Goal: Find specific page/section: Find specific page/section

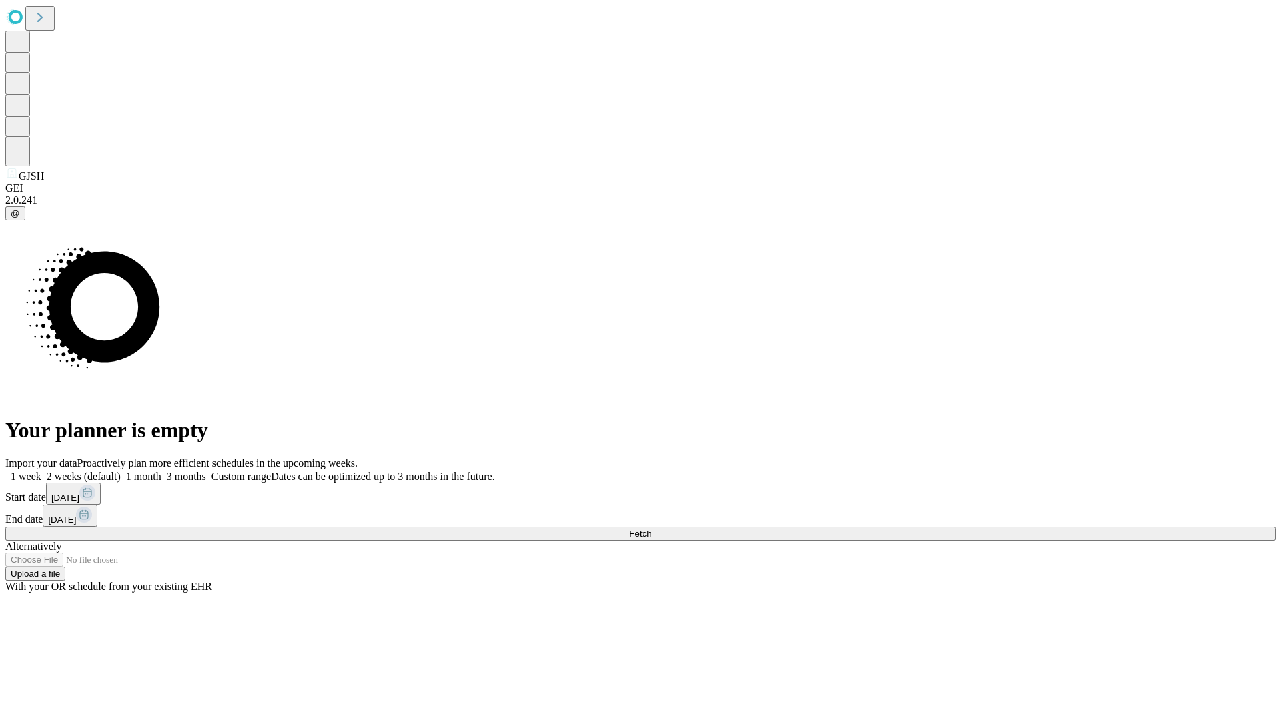
click at [651, 528] on span "Fetch" at bounding box center [640, 533] width 22 height 10
